Goal: Transaction & Acquisition: Purchase product/service

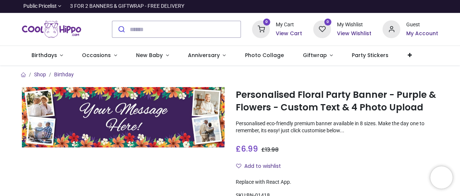
scroll to position [144, 0]
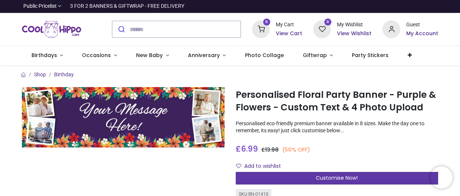
click at [338, 174] on span "Customise Now!" at bounding box center [337, 177] width 42 height 7
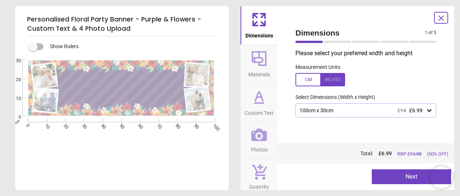
click at [430, 110] on icon at bounding box center [429, 110] width 4 height 3
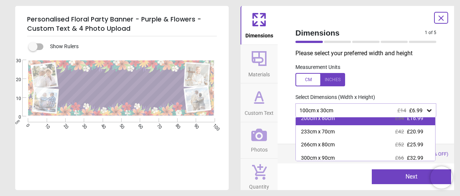
scroll to position [50, 0]
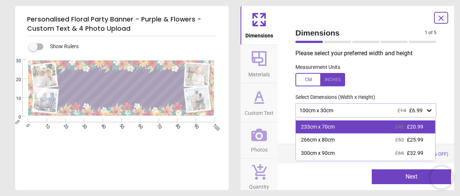
click at [320, 129] on div "233cm x 70cm" at bounding box center [318, 126] width 34 height 7
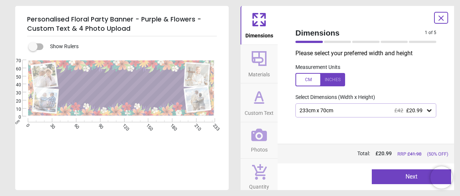
click at [398, 177] on button "Next" at bounding box center [411, 176] width 79 height 15
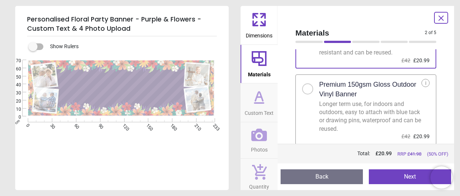
scroll to position [66, 0]
click at [306, 86] on div at bounding box center [307, 88] width 4 height 4
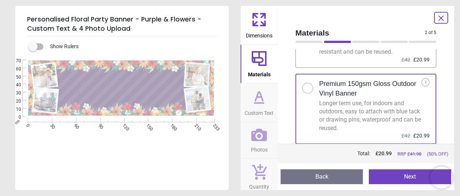
click at [414, 177] on button "Next" at bounding box center [410, 176] width 82 height 15
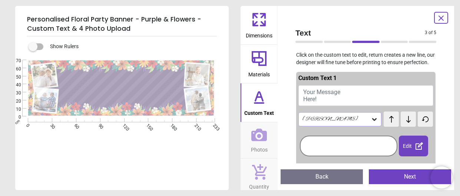
click at [344, 90] on button "Your Message Here!" at bounding box center [365, 95] width 135 height 21
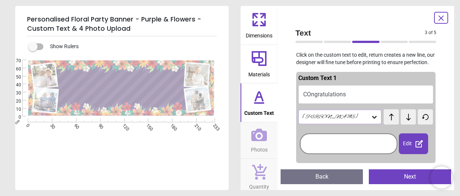
click at [312, 92] on button "COngratulations" at bounding box center [365, 94] width 135 height 19
click at [311, 93] on button "COngratulations" at bounding box center [365, 94] width 135 height 19
drag, startPoint x: 93, startPoint y: 87, endPoint x: 95, endPoint y: 92, distance: 5.0
click at [93, 87] on textarea "**********" at bounding box center [121, 89] width 117 height 19
click at [356, 90] on button "Congratulations" at bounding box center [365, 94] width 135 height 19
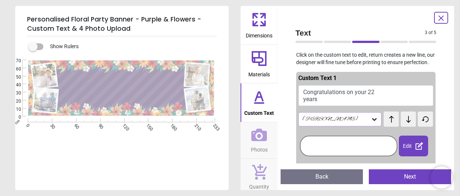
scroll to position [1, 0]
type textarea "**********"
click at [373, 118] on icon at bounding box center [374, 119] width 7 height 7
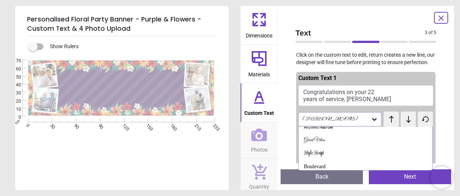
scroll to position [0, 0]
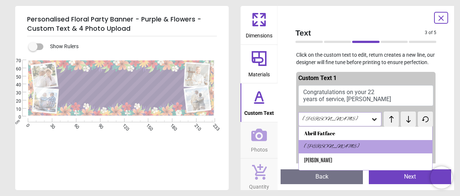
click at [151, 166] on div "**********" at bounding box center [121, 158] width 212 height 196
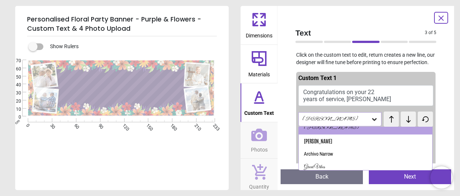
scroll to position [75, 0]
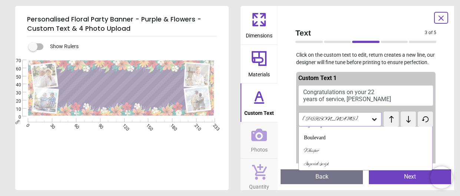
click at [160, 166] on div "**********" at bounding box center [121, 158] width 212 height 196
click at [442, 121] on div "Text 3 of 5 3 of 6 Click on the custom text to edit, return creates a new line,…" at bounding box center [366, 98] width 176 height 184
click at [359, 102] on button "Congratulations on your 22 years of service, Joe" at bounding box center [365, 95] width 135 height 21
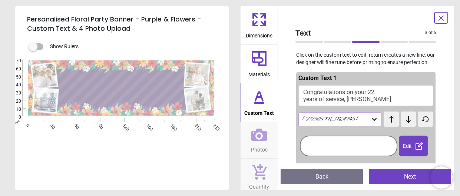
click at [414, 177] on button "Next" at bounding box center [410, 176] width 82 height 15
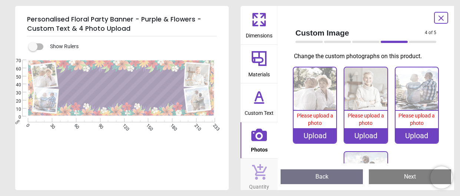
click at [308, 140] on div "Upload" at bounding box center [314, 135] width 43 height 15
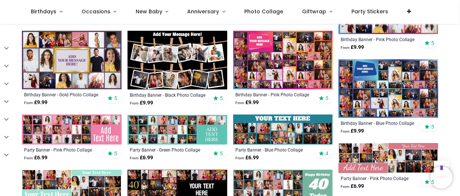
scroll to position [434, 0]
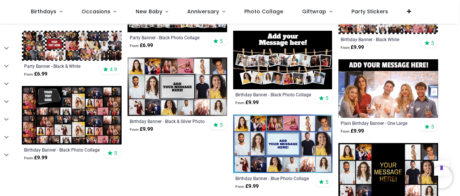
scroll to position [665, 0]
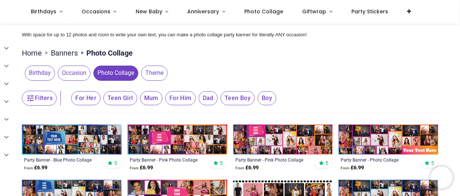
scroll to position [4, 0]
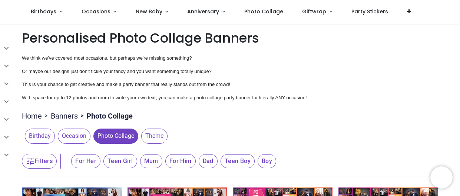
click at [100, 158] on span "For Him" at bounding box center [85, 161] width 29 height 14
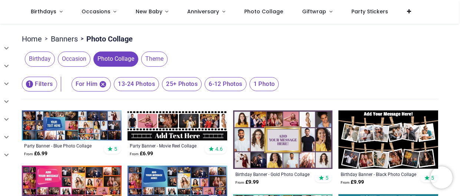
scroll to position [114, 0]
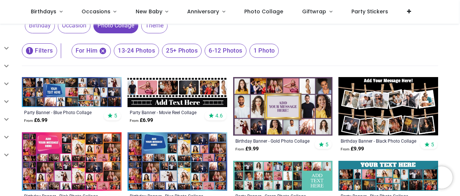
click at [159, 49] on span "6-12 Photos" at bounding box center [136, 51] width 45 height 14
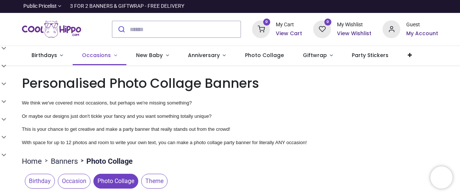
click at [109, 55] on span "Occasions" at bounding box center [97, 55] width 30 height 7
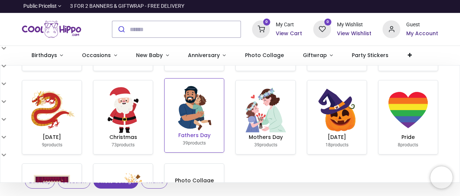
scroll to position [79, 0]
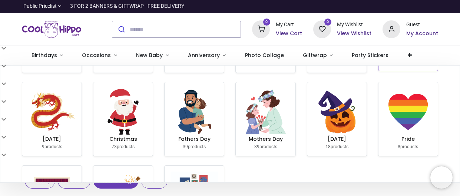
click at [408, 47] on img at bounding box center [408, 47] width 0 height 0
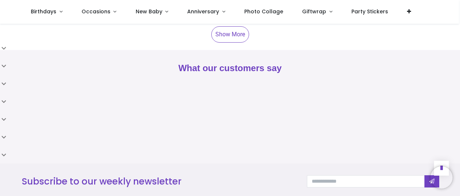
scroll to position [425, 0]
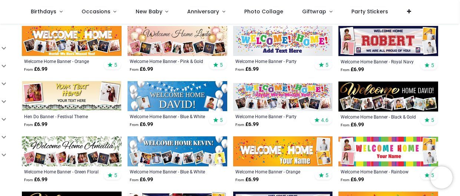
scroll to position [197, 0]
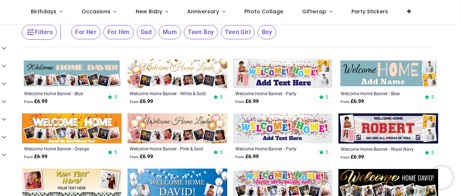
scroll to position [165, 0]
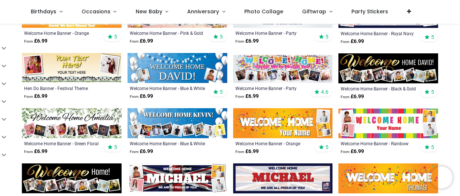
scroll to position [226, 0]
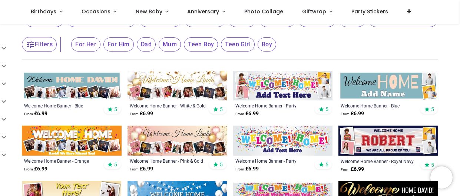
scroll to position [97, 0]
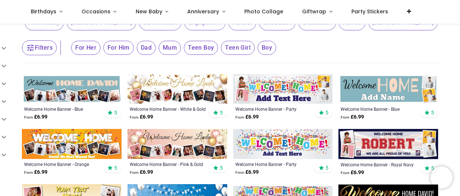
click at [68, 86] on img at bounding box center [72, 89] width 100 height 30
click at [100, 50] on span "For Him" at bounding box center [85, 48] width 29 height 14
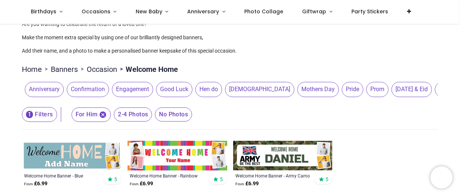
scroll to position [29, 0]
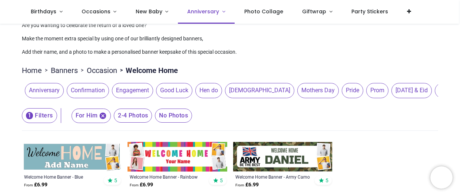
click at [215, 11] on span "Anniversary" at bounding box center [203, 11] width 33 height 7
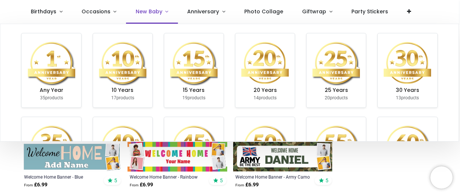
click at [162, 11] on link "New Baby" at bounding box center [152, 12] width 52 height 24
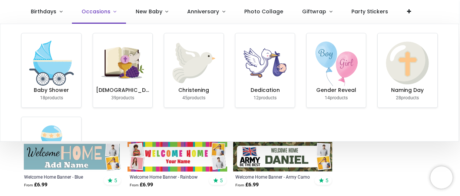
click at [110, 13] on link "Occasions" at bounding box center [99, 12] width 54 height 24
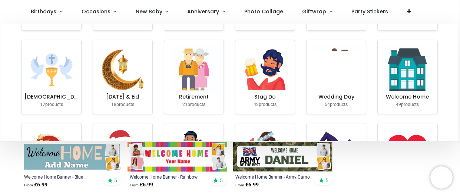
scroll to position [48, 0]
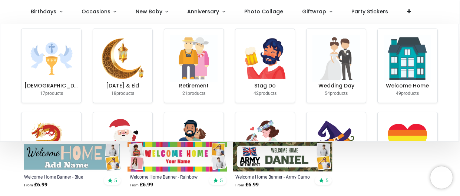
click at [263, 4] on h6 "Graduation" at bounding box center [264, 0] width 53 height 7
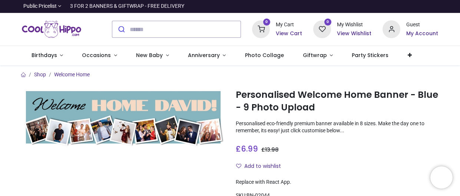
scroll to position [180, 0]
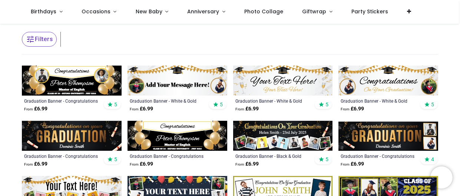
scroll to position [85, 0]
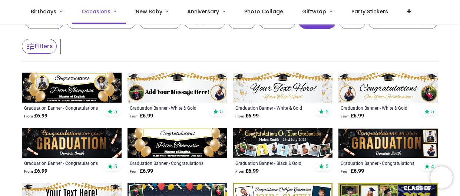
click at [94, 9] on span "Occasions" at bounding box center [96, 11] width 29 height 7
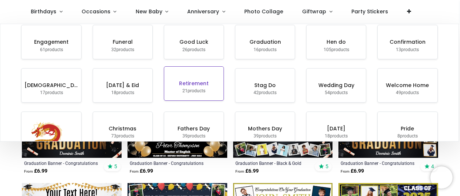
scroll to position [58, 0]
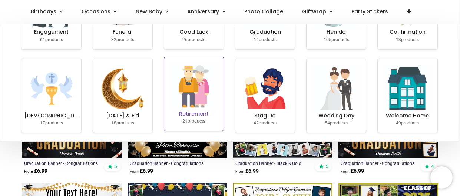
click at [195, 97] on img at bounding box center [193, 86] width 47 height 47
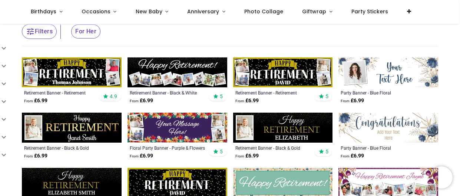
scroll to position [82, 0]
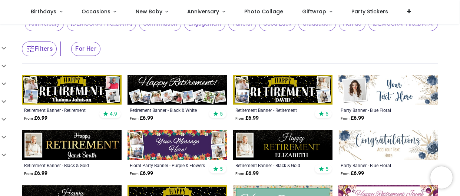
click at [68, 93] on img at bounding box center [72, 90] width 100 height 30
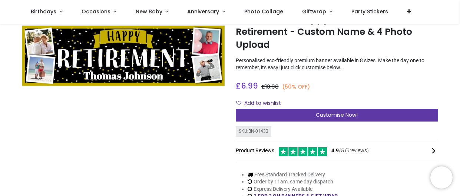
click at [360, 114] on div "Customise Now!" at bounding box center [337, 115] width 203 height 13
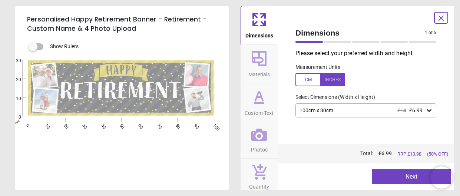
click at [425, 109] on icon at bounding box center [428, 110] width 7 height 7
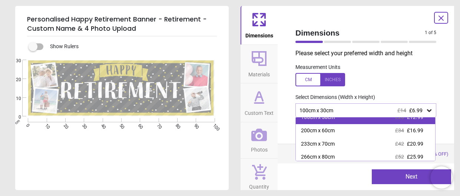
scroll to position [43, 0]
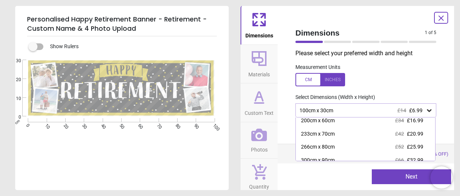
click at [342, 134] on div "233cm x 70cm £42 £20.99" at bounding box center [365, 133] width 139 height 13
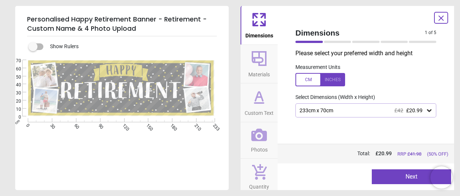
click at [428, 111] on icon at bounding box center [429, 110] width 4 height 3
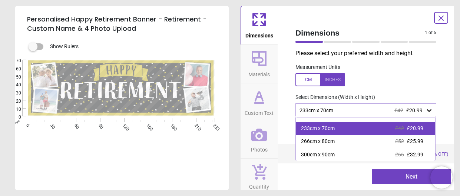
scroll to position [53, 0]
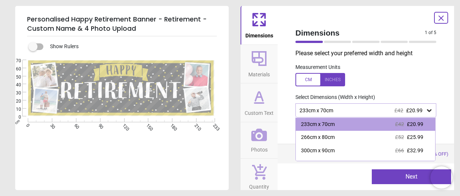
click at [422, 75] on label at bounding box center [365, 79] width 141 height 13
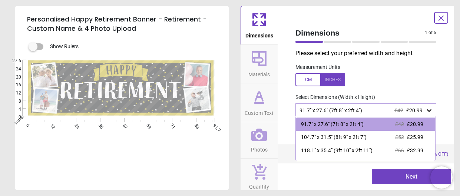
click at [423, 70] on div "Measurement Units" at bounding box center [365, 75] width 153 height 29
click at [416, 178] on button "Next" at bounding box center [411, 176] width 79 height 15
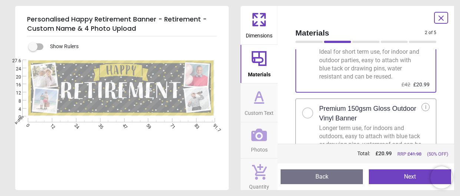
scroll to position [58, 0]
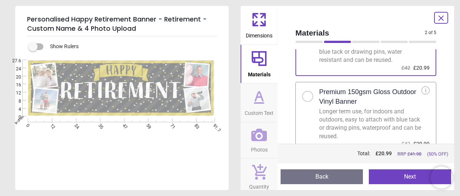
click at [304, 96] on div at bounding box center [307, 96] width 11 height 11
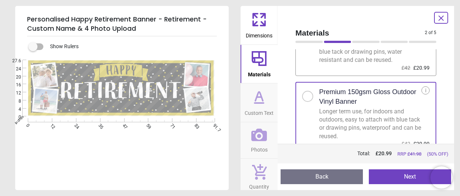
click at [409, 177] on button "Next" at bounding box center [410, 176] width 82 height 15
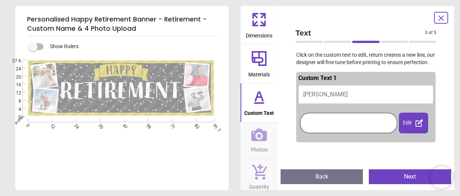
click at [358, 92] on button "Thomas Johnson" at bounding box center [365, 94] width 135 height 19
type textarea "**********"
click at [444, 18] on icon at bounding box center [440, 18] width 9 height 9
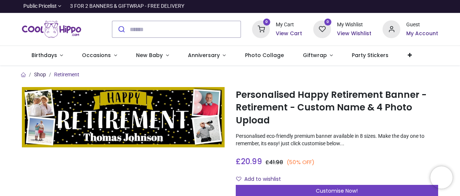
click at [42, 75] on link "Shop" at bounding box center [40, 75] width 12 height 6
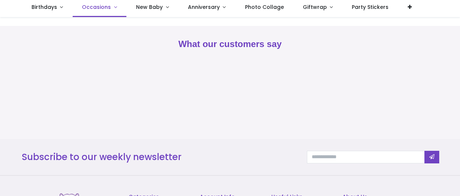
scroll to position [49, 0]
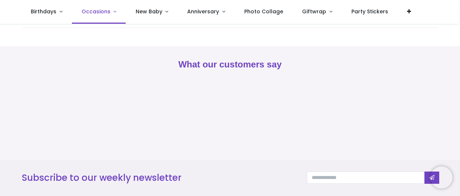
click at [108, 7] on link "Occasions" at bounding box center [99, 12] width 54 height 24
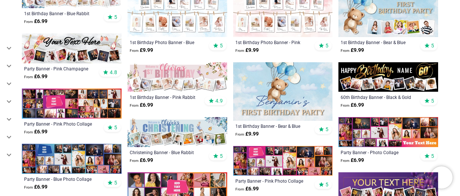
scroll to position [0, 0]
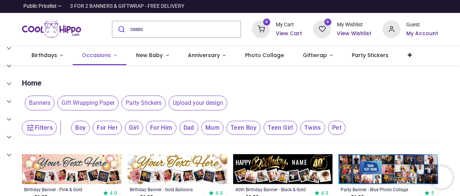
click at [109, 54] on link "Occasions" at bounding box center [100, 55] width 54 height 19
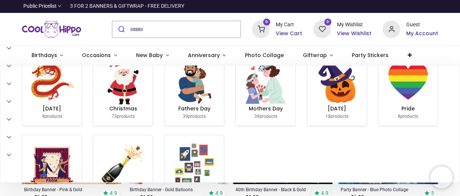
scroll to position [88, 0]
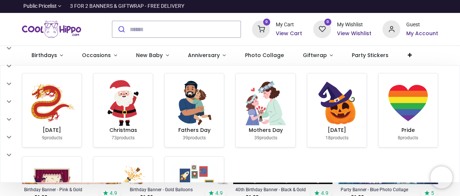
click at [194, 38] on img at bounding box center [194, 38] width 0 height 0
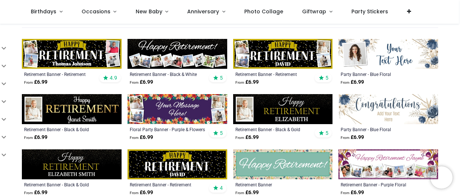
scroll to position [117, 0]
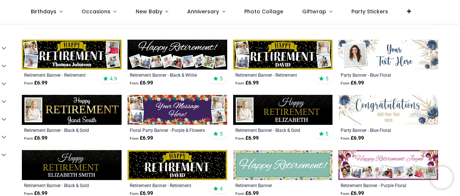
click at [277, 56] on img at bounding box center [283, 55] width 100 height 30
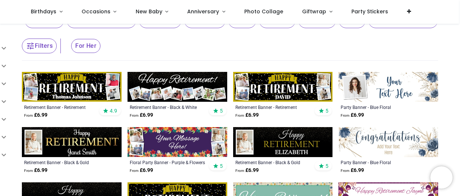
scroll to position [91, 0]
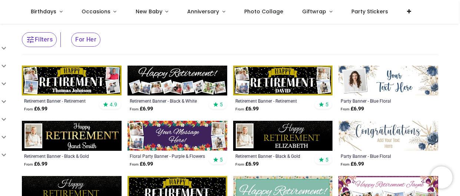
click at [363, 139] on img at bounding box center [388, 136] width 100 height 30
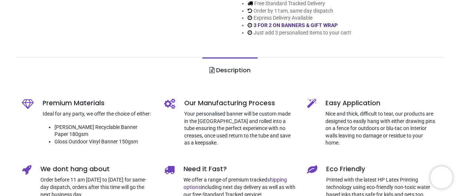
scroll to position [36, 0]
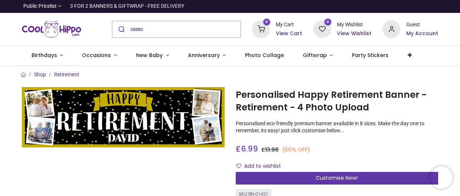
click at [346, 177] on span "Customise Now!" at bounding box center [337, 177] width 42 height 7
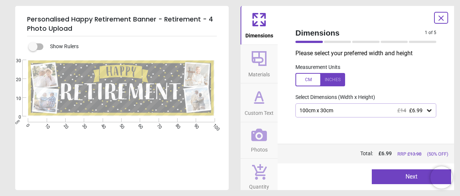
click at [429, 113] on icon at bounding box center [428, 110] width 7 height 7
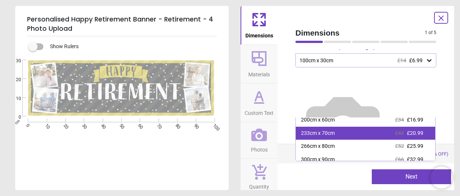
scroll to position [43, 0]
click at [318, 135] on div "233cm x 70cm" at bounding box center [318, 133] width 34 height 7
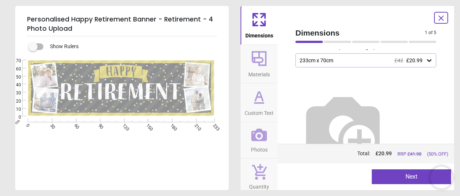
click at [409, 179] on button "Next" at bounding box center [411, 176] width 79 height 15
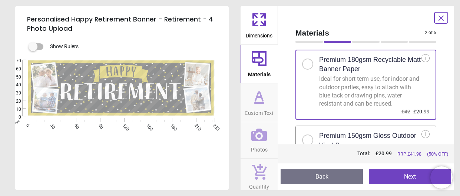
scroll to position [66, 0]
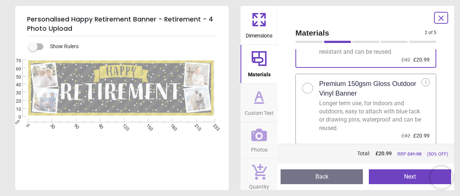
click at [308, 85] on div at bounding box center [307, 88] width 11 height 11
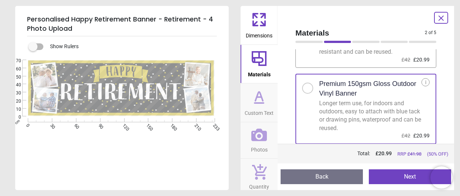
click at [408, 175] on button "Next" at bounding box center [410, 176] width 82 height 15
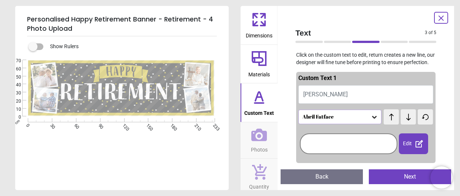
click at [332, 93] on button "[PERSON_NAME]" at bounding box center [365, 94] width 135 height 19
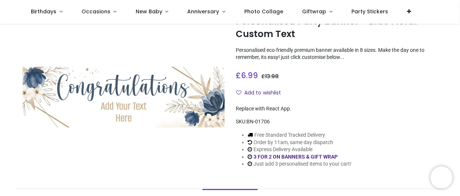
scroll to position [101, 0]
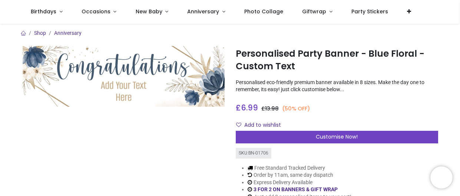
scroll to position [48, 0]
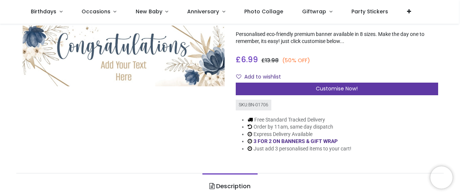
click at [339, 89] on span "Customise Now!" at bounding box center [337, 88] width 42 height 7
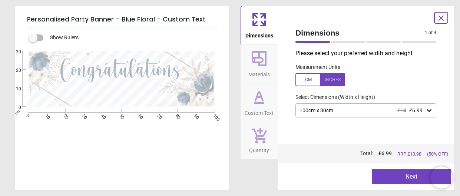
click at [431, 111] on icon at bounding box center [428, 110] width 7 height 7
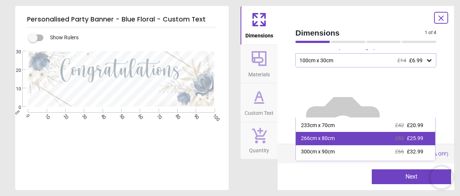
scroll to position [51, 0]
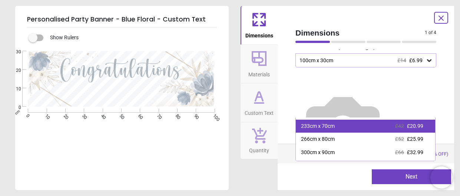
click at [324, 121] on div "233cm x 70cm £42 £20.99" at bounding box center [365, 126] width 139 height 13
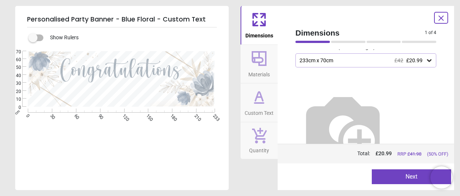
click at [408, 178] on button "Next" at bounding box center [411, 176] width 79 height 15
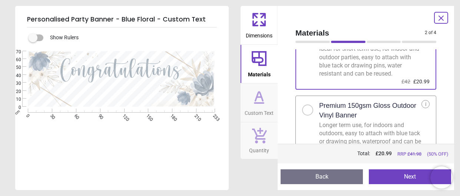
scroll to position [60, 0]
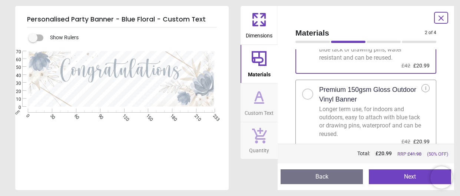
click at [310, 94] on div at bounding box center [307, 94] width 11 height 11
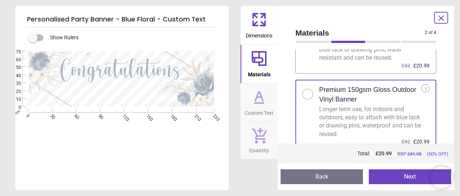
click at [408, 175] on button "Next" at bounding box center [410, 176] width 82 height 15
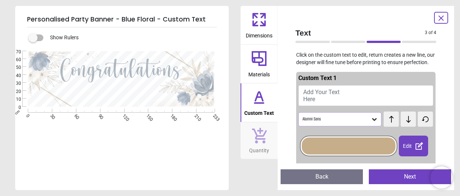
drag, startPoint x: 338, startPoint y: 92, endPoint x: 341, endPoint y: 95, distance: 3.9
click at [341, 95] on button "Add Your Text Here" at bounding box center [365, 95] width 135 height 21
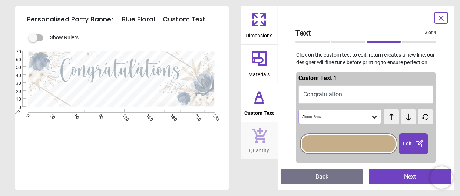
click at [355, 92] on button "Congratulation" at bounding box center [365, 94] width 135 height 19
click at [347, 93] on button "Congratulation" at bounding box center [365, 94] width 135 height 19
click at [341, 93] on button "Congratulation" at bounding box center [365, 94] width 135 height 19
drag, startPoint x: 157, startPoint y: 93, endPoint x: 84, endPoint y: 93, distance: 72.6
click at [84, 93] on textarea "**********" at bounding box center [121, 92] width 74 height 16
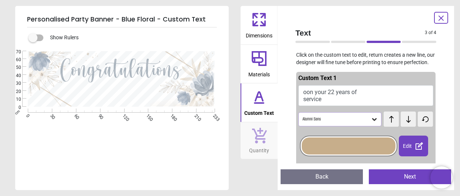
scroll to position [0, 0]
drag, startPoint x: 93, startPoint y: 86, endPoint x: 99, endPoint y: 98, distance: 12.8
click at [94, 86] on textarea "**********" at bounding box center [121, 92] width 74 height 20
type textarea "**********"
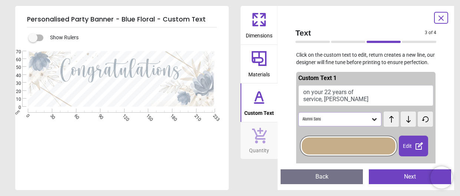
click at [371, 118] on icon at bounding box center [374, 119] width 7 height 7
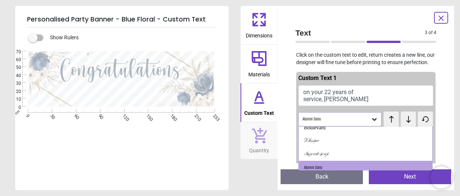
scroll to position [88, 0]
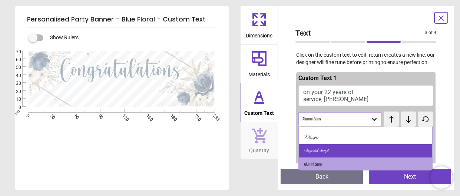
click at [316, 150] on div "Imperial Script" at bounding box center [316, 150] width 24 height 7
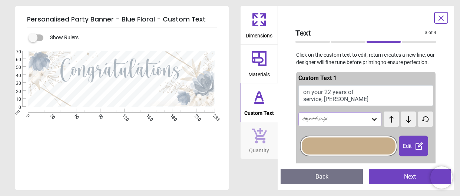
click at [376, 120] on icon at bounding box center [374, 119] width 7 height 7
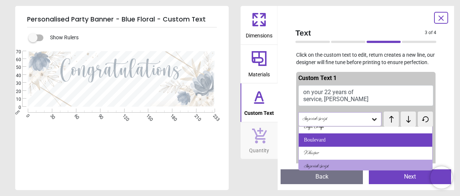
scroll to position [75, 0]
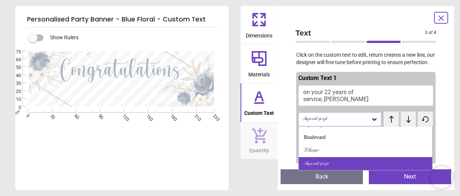
click at [323, 163] on div "Imperial Script" at bounding box center [316, 163] width 24 height 7
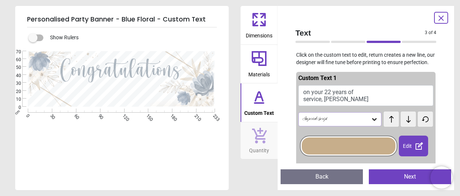
click at [382, 148] on div at bounding box center [349, 145] width 94 height 17
click at [406, 147] on div "Done" at bounding box center [413, 146] width 29 height 21
click at [419, 147] on icon at bounding box center [419, 146] width 9 height 9
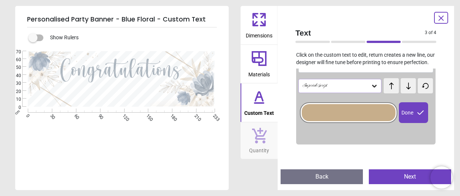
scroll to position [35, 0]
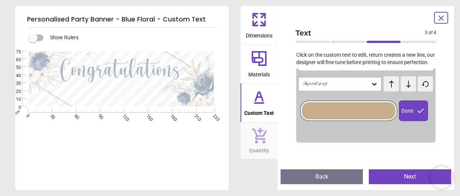
click at [377, 84] on icon at bounding box center [374, 83] width 7 height 7
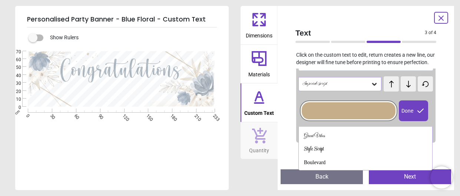
scroll to position [47, 0]
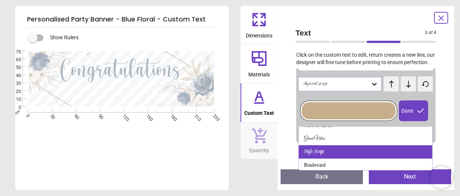
click at [323, 155] on div "Style Script" at bounding box center [314, 151] width 20 height 7
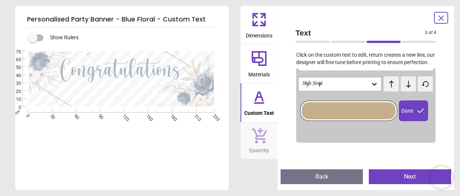
click at [355, 94] on div "Style Script test test Done" at bounding box center [365, 107] width 135 height 65
click at [372, 108] on div at bounding box center [349, 110] width 94 height 17
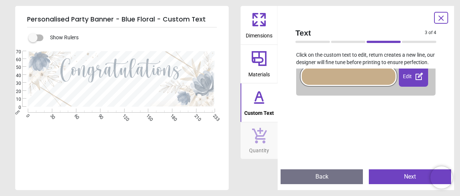
scroll to position [0, 0]
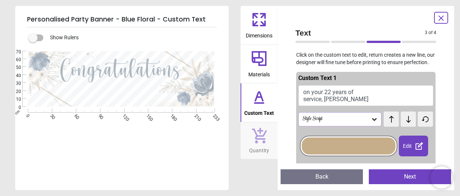
click at [406, 120] on icon at bounding box center [408, 119] width 11 height 7
click at [390, 119] on span "test" at bounding box center [391, 116] width 5 height 8
click at [391, 119] on span "test" at bounding box center [391, 116] width 5 height 8
click at [374, 120] on icon at bounding box center [374, 119] width 4 height 3
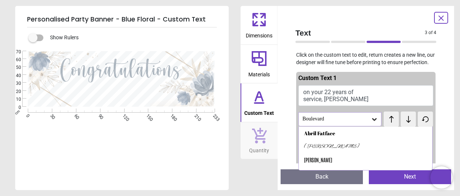
scroll to position [49, 0]
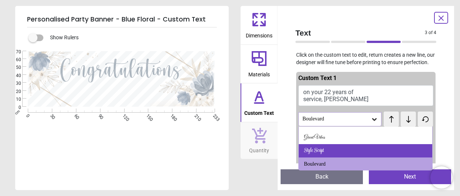
click at [318, 152] on div "Style Script" at bounding box center [314, 150] width 20 height 7
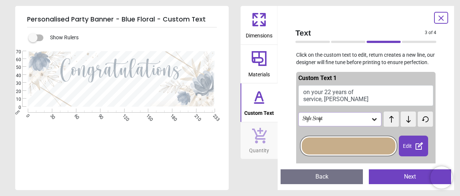
click at [407, 146] on div "Edit" at bounding box center [413, 146] width 29 height 21
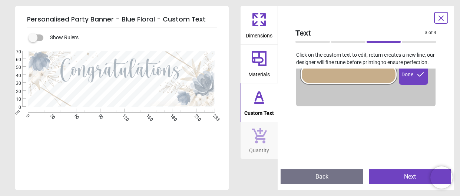
scroll to position [0, 0]
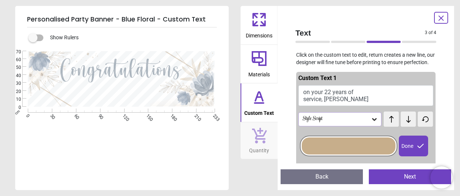
click at [146, 98] on textarea "**********" at bounding box center [121, 93] width 74 height 20
click at [436, 22] on div at bounding box center [441, 18] width 14 height 12
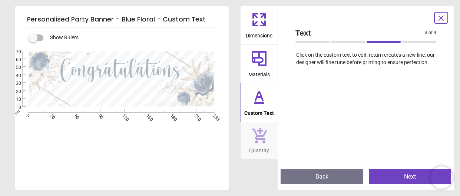
scroll to position [213, 0]
click at [411, 177] on button "Next" at bounding box center [410, 176] width 82 height 15
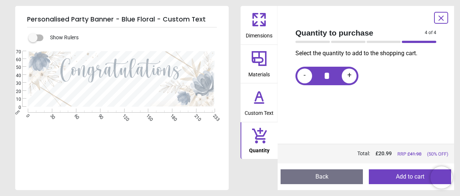
click at [442, 17] on icon at bounding box center [440, 18] width 9 height 9
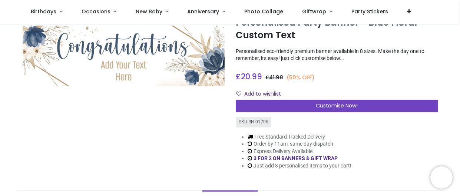
scroll to position [0, 0]
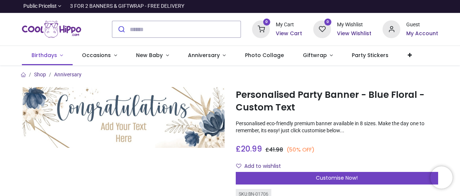
click at [56, 56] on span "Birthdays" at bounding box center [44, 55] width 27 height 7
click at [108, 56] on span "Occasions" at bounding box center [97, 55] width 30 height 7
click at [200, 55] on span "Anniversary" at bounding box center [204, 55] width 32 height 7
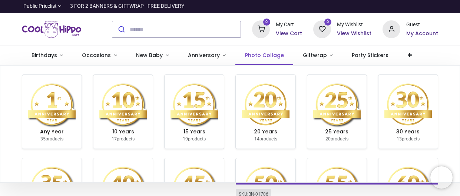
click at [262, 55] on span "Photo Collage" at bounding box center [264, 55] width 39 height 7
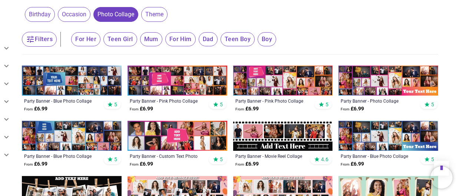
scroll to position [679, 0]
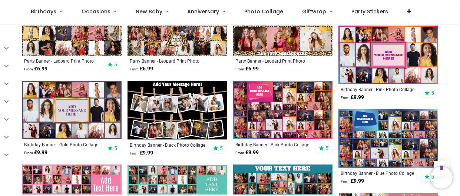
scroll to position [302, 0]
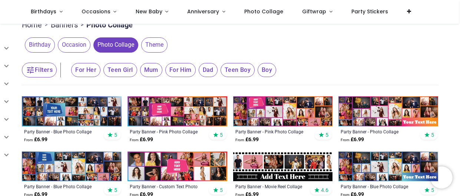
scroll to position [92, 0]
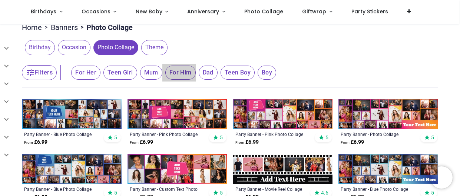
drag, startPoint x: 177, startPoint y: 72, endPoint x: 181, endPoint y: 82, distance: 10.7
click at [100, 72] on span "For Him" at bounding box center [85, 73] width 29 height 14
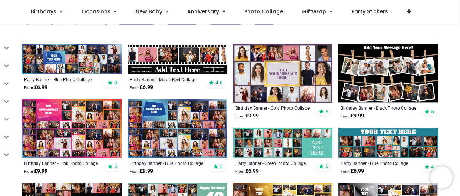
scroll to position [132, 0]
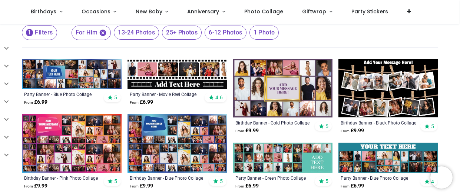
click at [405, 91] on img at bounding box center [388, 88] width 100 height 59
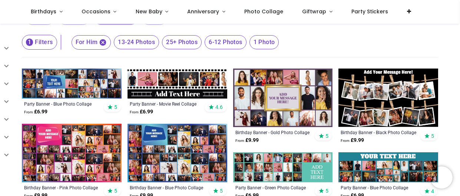
scroll to position [112, 0]
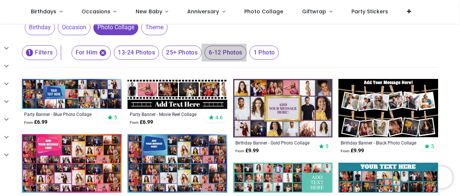
click at [159, 53] on span "6-12 Photos" at bounding box center [136, 53] width 45 height 14
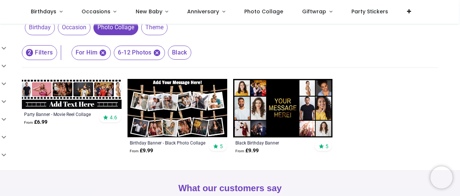
click at [84, 90] on img at bounding box center [72, 94] width 100 height 30
click at [263, 119] on img at bounding box center [283, 108] width 100 height 59
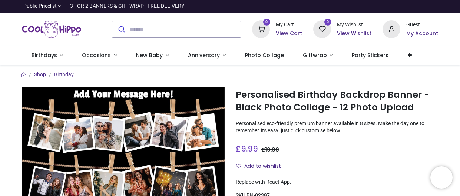
scroll to position [33, 0]
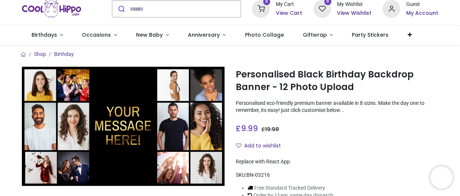
scroll to position [44, 0]
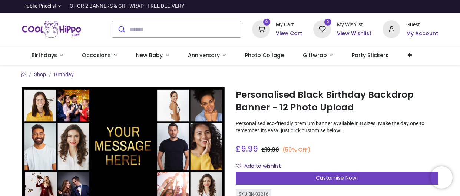
click at [343, 177] on span "Customise Now!" at bounding box center [337, 177] width 42 height 7
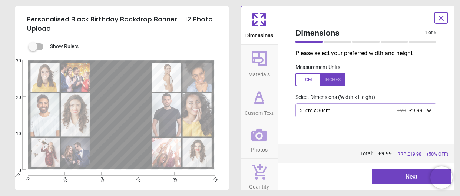
click at [428, 109] on icon at bounding box center [428, 110] width 7 height 7
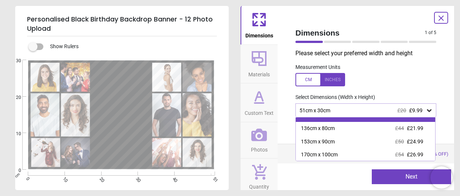
scroll to position [62, 0]
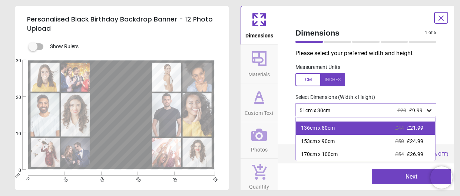
click at [323, 128] on div "136cm x 80cm" at bounding box center [318, 127] width 34 height 7
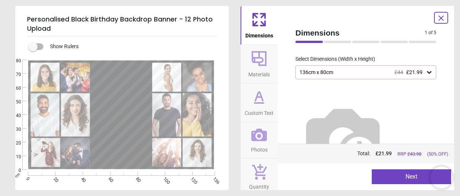
scroll to position [40, 0]
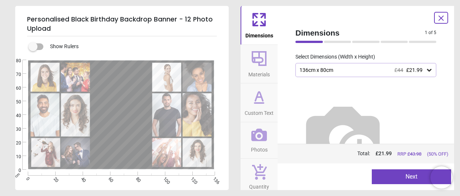
click at [409, 177] on button "Next" at bounding box center [411, 176] width 79 height 15
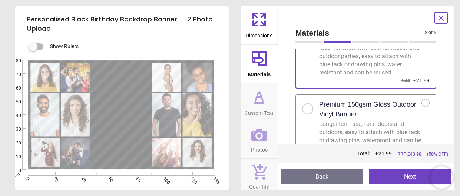
scroll to position [56, 0]
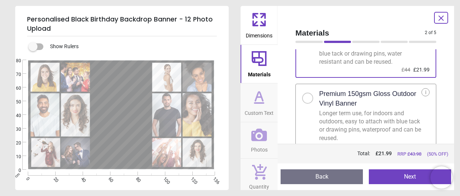
click at [302, 100] on div at bounding box center [307, 98] width 11 height 11
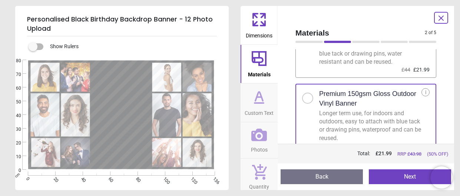
click at [306, 99] on div at bounding box center [307, 98] width 4 height 4
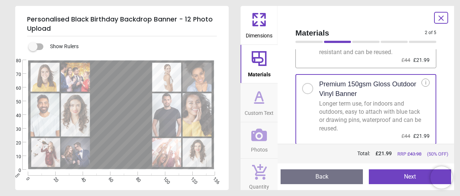
scroll to position [66, 0]
click at [407, 177] on button "Next" at bounding box center [410, 176] width 82 height 15
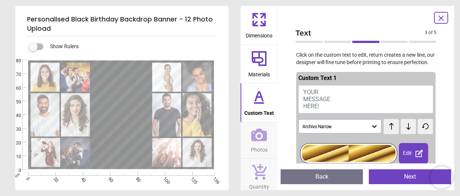
click at [126, 93] on div at bounding box center [121, 114] width 56 height 82
click at [339, 91] on button "YOUR MESSAGE HERE!" at bounding box center [365, 99] width 135 height 28
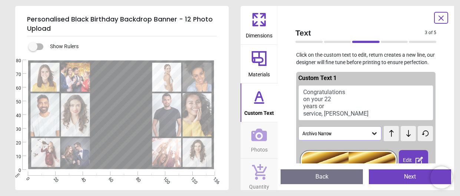
scroll to position [1, 0]
click at [373, 137] on icon at bounding box center [374, 133] width 7 height 7
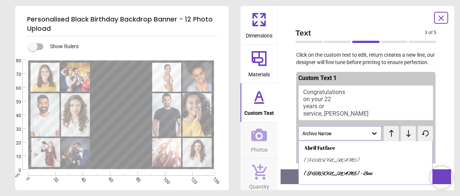
scroll to position [22, 0]
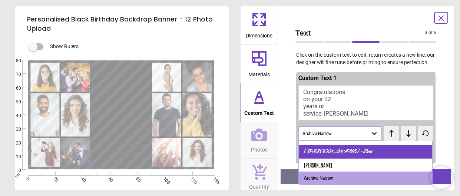
click at [330, 156] on div "[PERSON_NAME] - Bold" at bounding box center [338, 151] width 69 height 7
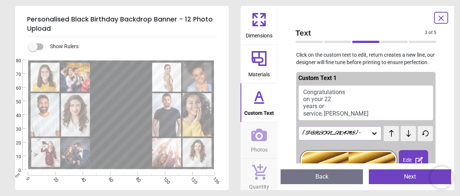
scroll to position [0, 0]
click at [372, 135] on icon at bounding box center [374, 134] width 4 height 3
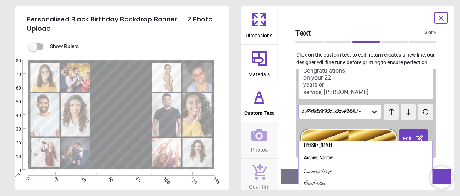
scroll to position [43, 0]
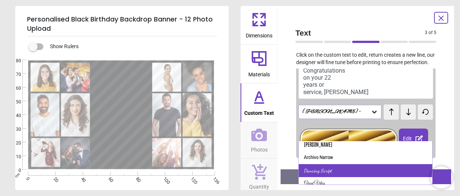
click at [334, 174] on div "Dancing Script" at bounding box center [365, 170] width 133 height 13
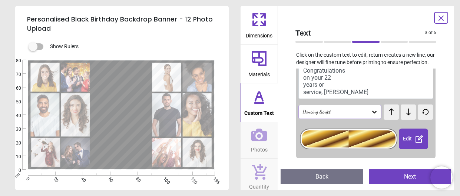
click at [372, 116] on icon at bounding box center [374, 111] width 7 height 7
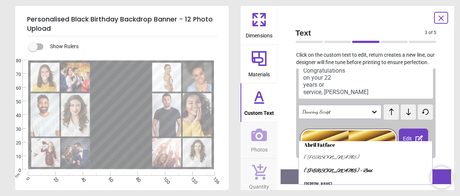
scroll to position [0, 0]
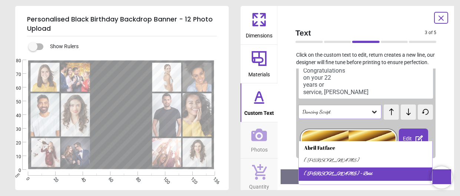
click at [345, 178] on div "[PERSON_NAME] - Bold" at bounding box center [365, 173] width 133 height 13
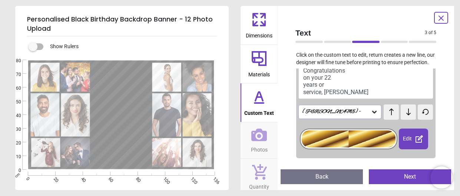
click at [375, 114] on icon at bounding box center [374, 112] width 4 height 3
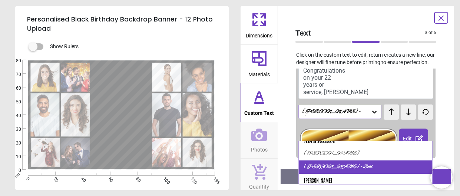
scroll to position [7, 0]
click at [342, 170] on div "[PERSON_NAME] - Bold" at bounding box center [365, 166] width 133 height 13
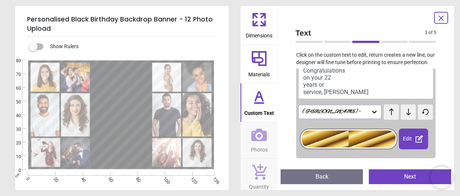
click at [406, 115] on icon at bounding box center [408, 112] width 4 height 7
click at [407, 115] on icon at bounding box center [408, 112] width 4 height 7
click at [408, 115] on icon at bounding box center [408, 112] width 4 height 7
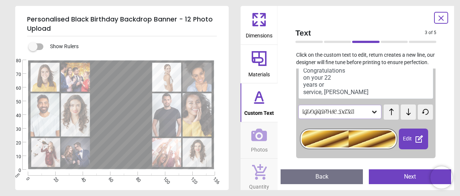
click at [409, 115] on icon at bounding box center [408, 112] width 4 height 7
click at [389, 111] on span "test" at bounding box center [386, 108] width 7 height 6
click at [408, 116] on icon at bounding box center [408, 111] width 11 height 7
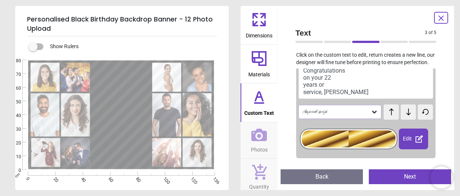
click at [408, 116] on icon at bounding box center [408, 111] width 11 height 7
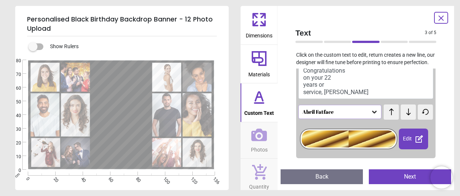
click at [408, 116] on icon at bounding box center [408, 111] width 11 height 7
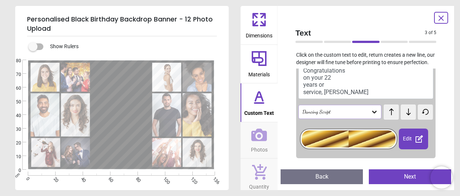
click at [408, 116] on icon at bounding box center [408, 111] width 11 height 7
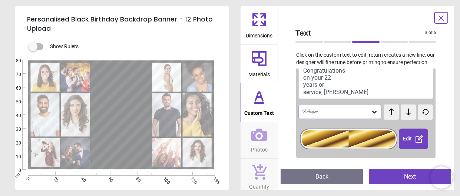
click at [408, 116] on icon at bounding box center [408, 111] width 11 height 7
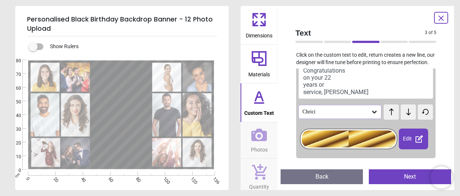
click at [408, 116] on icon at bounding box center [408, 111] width 11 height 7
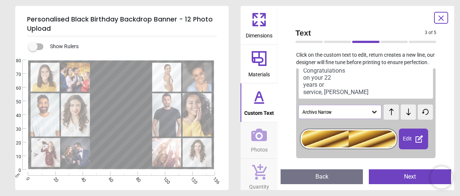
click at [408, 116] on icon at bounding box center [408, 111] width 11 height 7
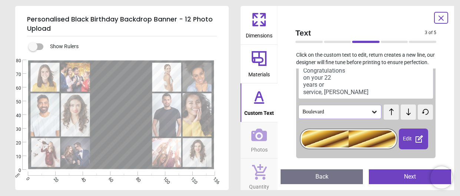
click at [408, 116] on icon at bounding box center [408, 111] width 11 height 7
click at [326, 85] on button "Congratulations on your 22 years or service, [PERSON_NAME]" at bounding box center [365, 81] width 135 height 35
click at [406, 115] on icon at bounding box center [408, 112] width 4 height 7
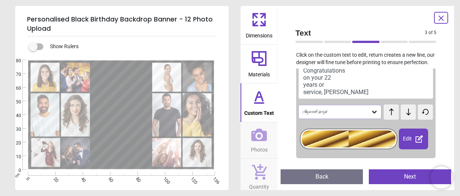
click at [406, 115] on icon at bounding box center [408, 112] width 4 height 7
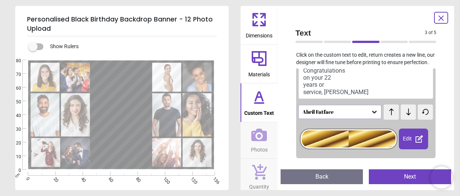
click at [406, 115] on icon at bounding box center [408, 112] width 4 height 7
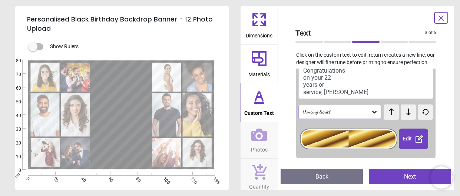
click at [406, 115] on icon at bounding box center [408, 112] width 4 height 7
click at [405, 116] on icon at bounding box center [408, 111] width 11 height 7
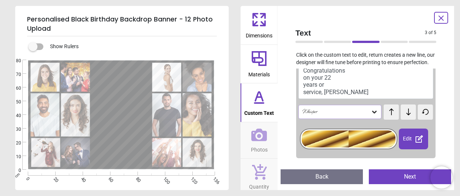
click at [402, 120] on button at bounding box center [408, 111] width 15 height 15
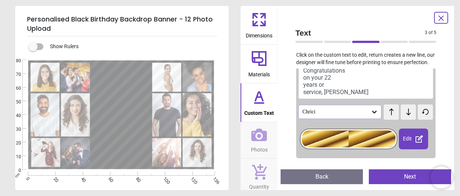
click at [402, 120] on button at bounding box center [408, 111] width 15 height 15
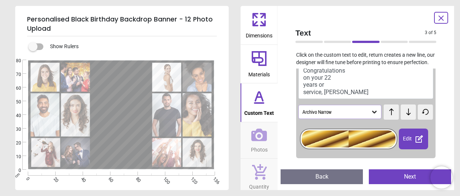
click at [402, 120] on button at bounding box center [408, 111] width 15 height 15
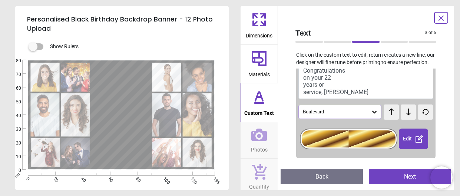
click at [402, 120] on button at bounding box center [408, 111] width 15 height 15
drag, startPoint x: 137, startPoint y: 116, endPoint x: 142, endPoint y: 120, distance: 6.0
click at [137, 115] on textarea "**********" at bounding box center [121, 114] width 56 height 53
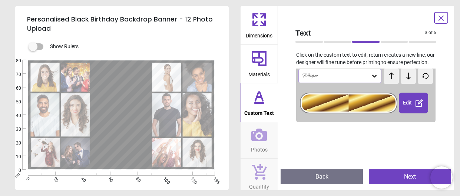
scroll to position [70, 0]
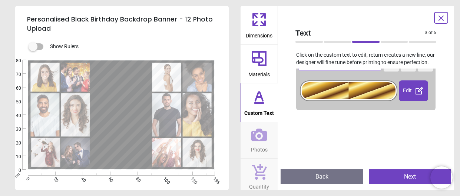
type textarea "**********"
click at [405, 177] on button "Next" at bounding box center [410, 176] width 82 height 15
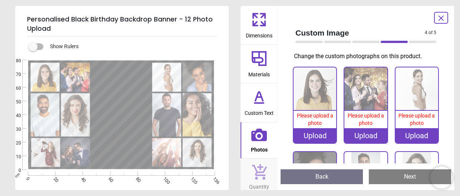
click at [320, 134] on div "Upload" at bounding box center [314, 135] width 43 height 15
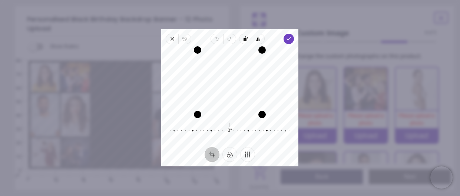
drag, startPoint x: 237, startPoint y: 72, endPoint x: 236, endPoint y: 78, distance: 5.7
click at [236, 78] on div "Recenter" at bounding box center [229, 82] width 125 height 64
click at [286, 40] on icon "button" at bounding box center [289, 39] width 6 height 6
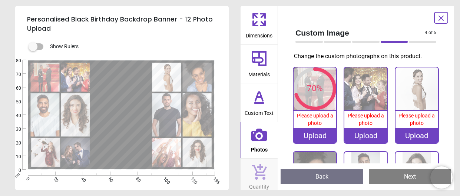
click at [369, 139] on div "Upload" at bounding box center [365, 135] width 43 height 15
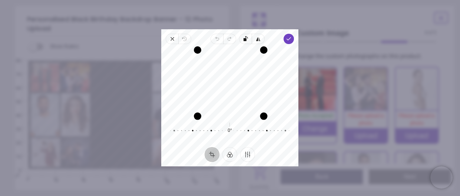
drag, startPoint x: 263, startPoint y: 114, endPoint x: 275, endPoint y: 115, distance: 12.6
click at [275, 115] on div "Recenter" at bounding box center [229, 82] width 137 height 70
click at [289, 39] on icon "button" at bounding box center [289, 39] width 6 height 6
